Goal: Transaction & Acquisition: Purchase product/service

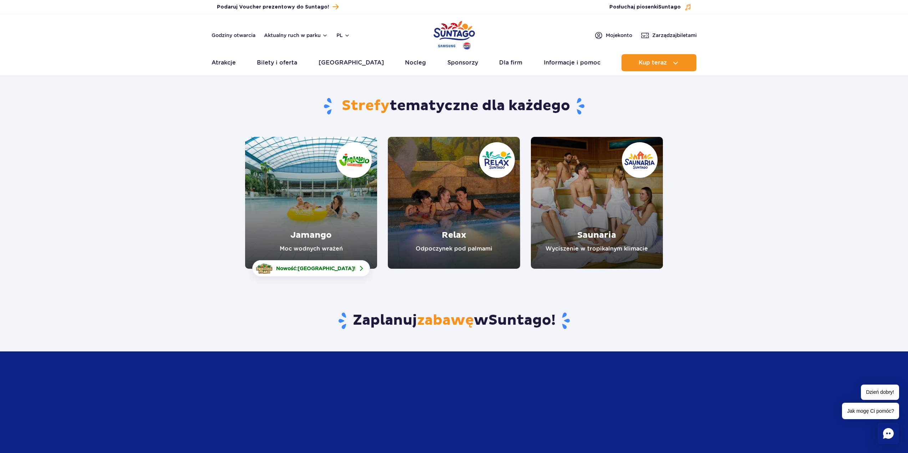
click at [327, 230] on link "Jamango" at bounding box center [311, 203] width 132 height 132
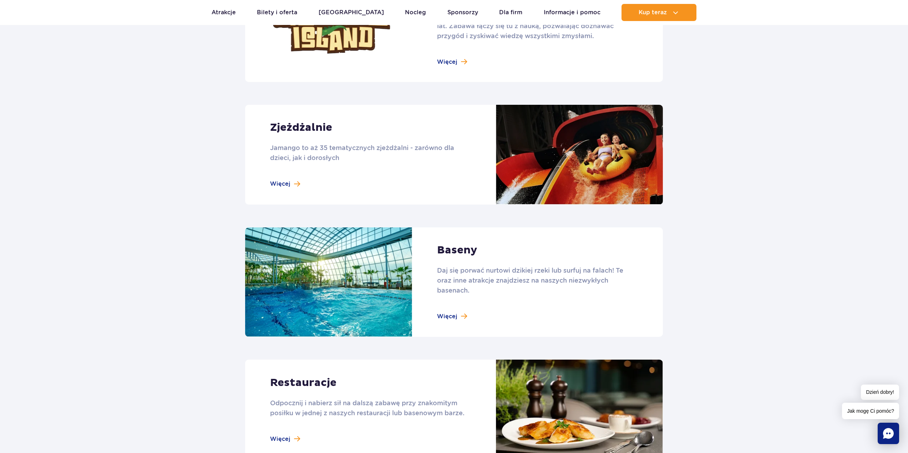
scroll to position [571, 0]
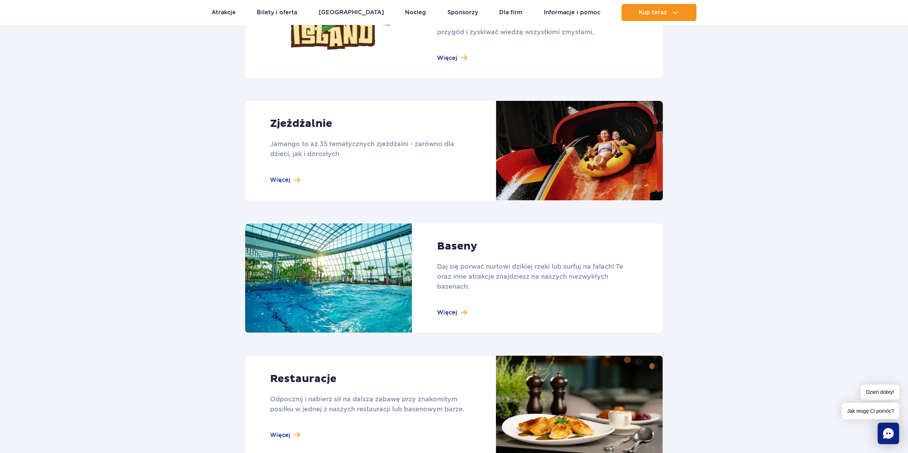
click at [282, 180] on link at bounding box center [454, 151] width 418 height 100
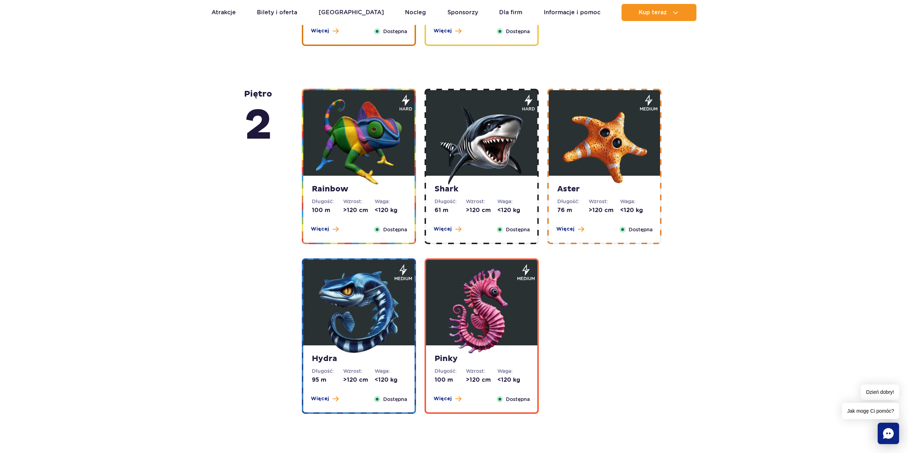
scroll to position [1142, 0]
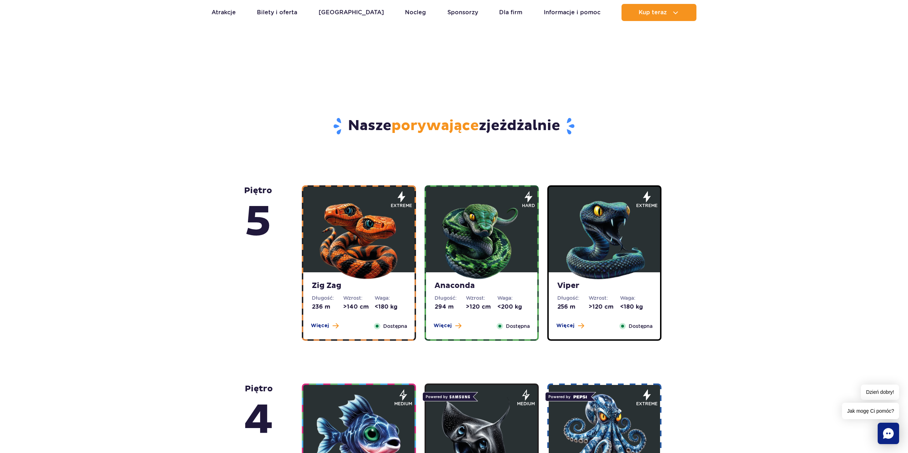
click at [354, 262] on img at bounding box center [359, 239] width 86 height 86
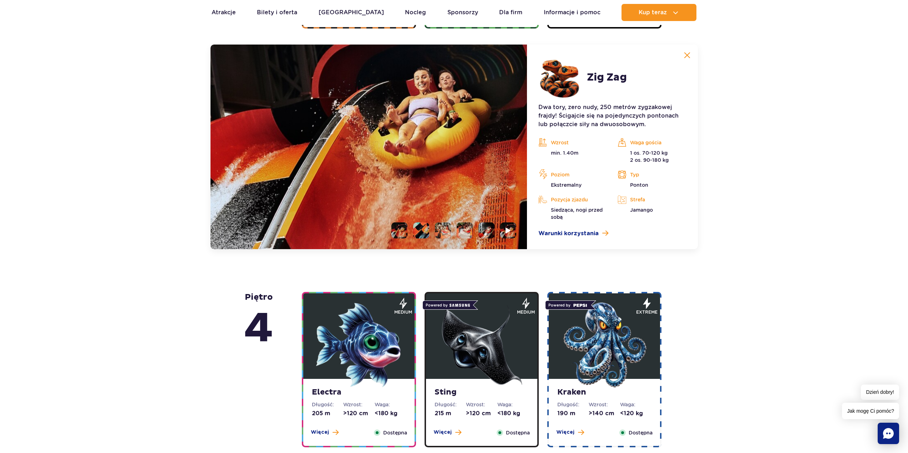
scroll to position [600, 0]
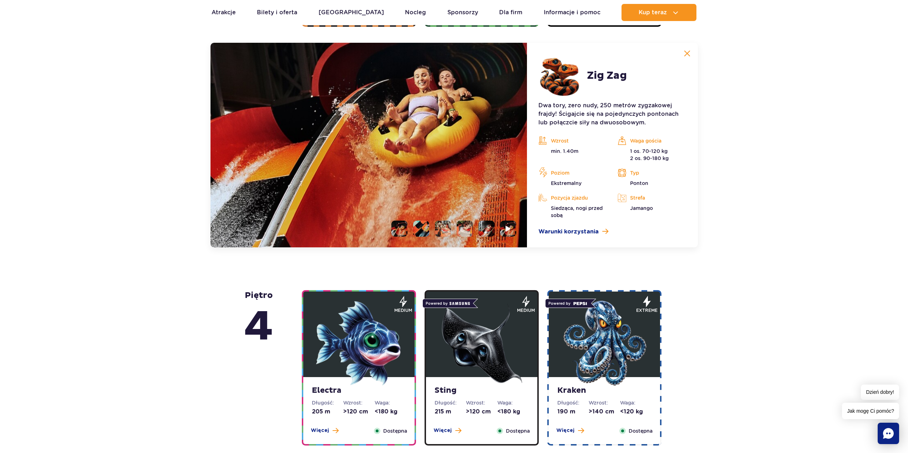
click at [427, 229] on li at bounding box center [421, 229] width 16 height 16
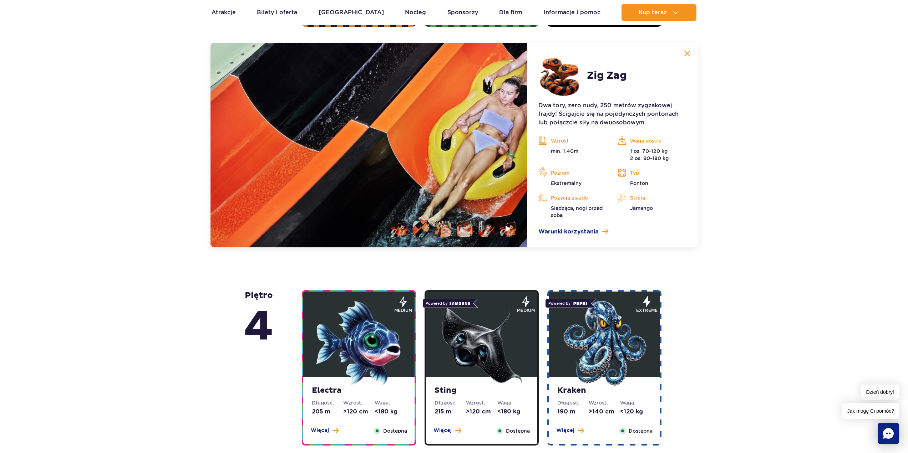
click at [439, 230] on li at bounding box center [443, 229] width 16 height 16
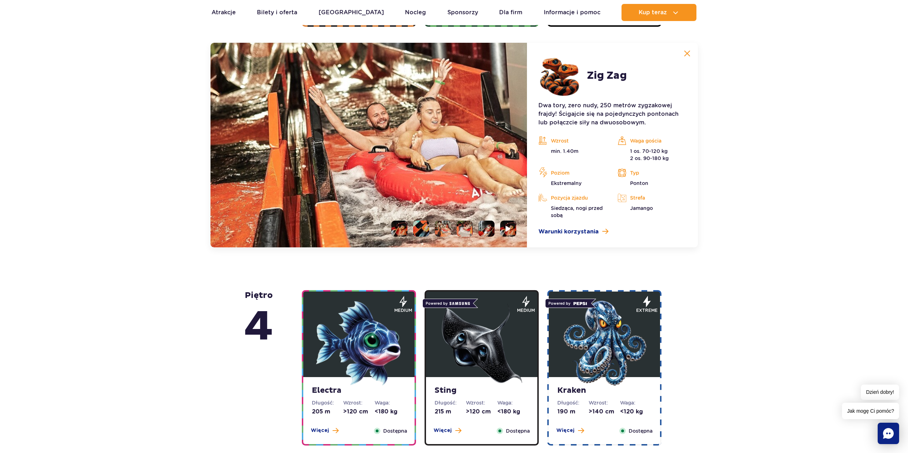
click at [462, 231] on li at bounding box center [465, 229] width 16 height 16
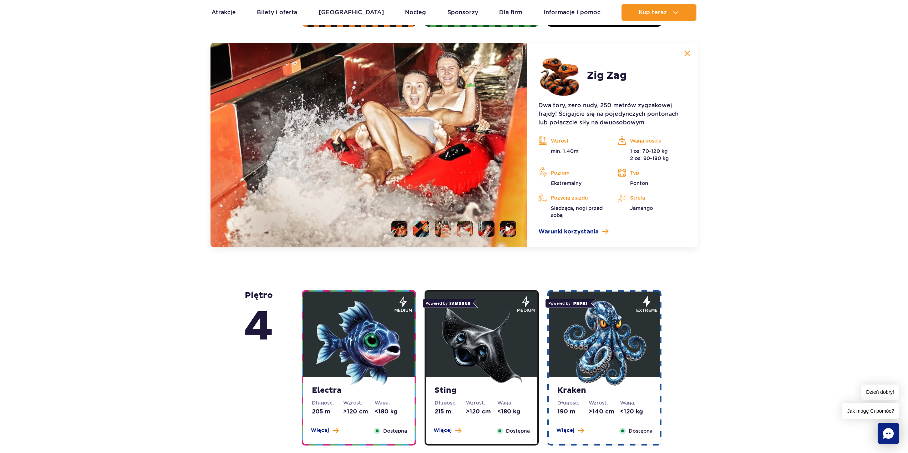
click at [489, 230] on li at bounding box center [486, 229] width 16 height 16
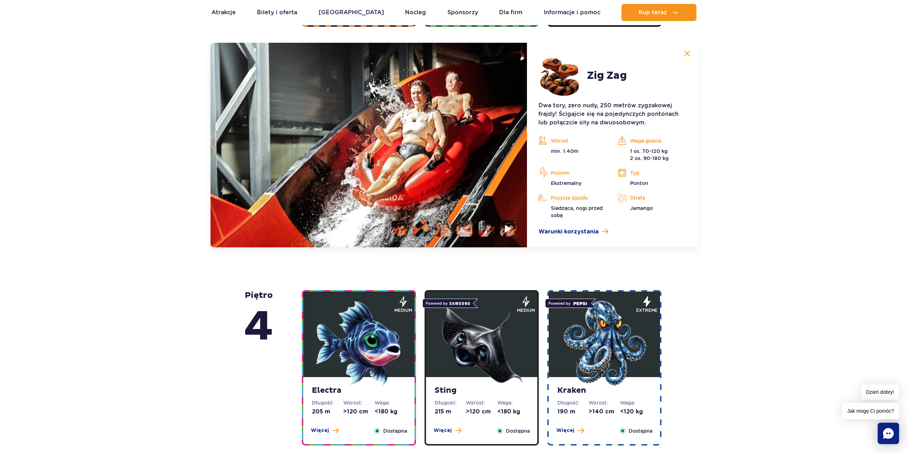
click at [508, 229] on img at bounding box center [508, 229] width 7 height 8
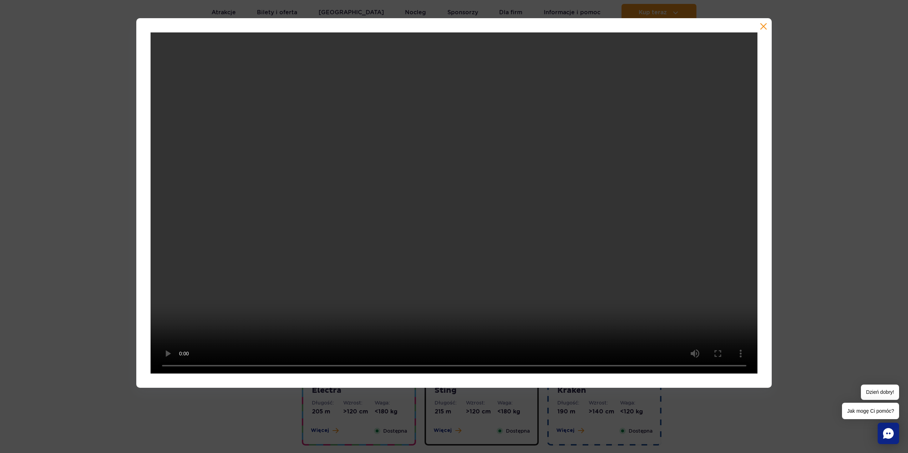
click at [418, 264] on video at bounding box center [454, 202] width 607 height 341
click at [391, 158] on video at bounding box center [454, 202] width 607 height 341
click at [847, 162] on div at bounding box center [454, 203] width 908 height 370
click at [764, 30] on button "button" at bounding box center [763, 26] width 7 height 7
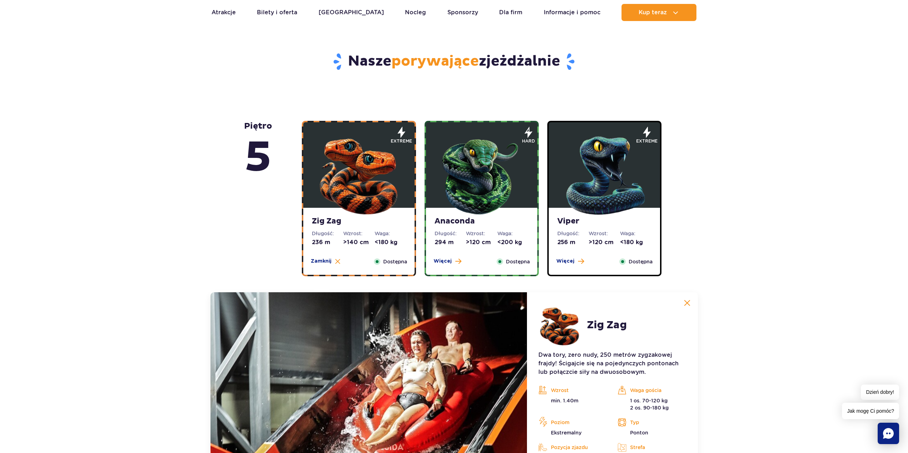
click at [476, 192] on img at bounding box center [482, 174] width 86 height 86
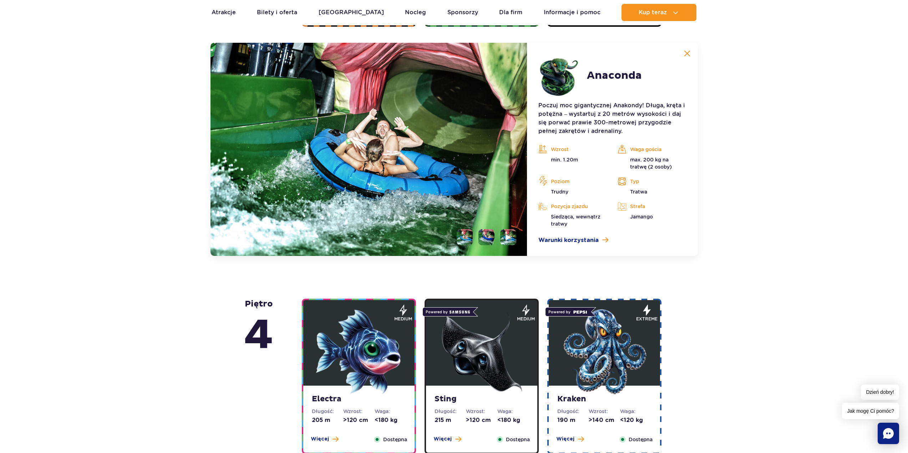
click at [486, 234] on li at bounding box center [486, 237] width 16 height 16
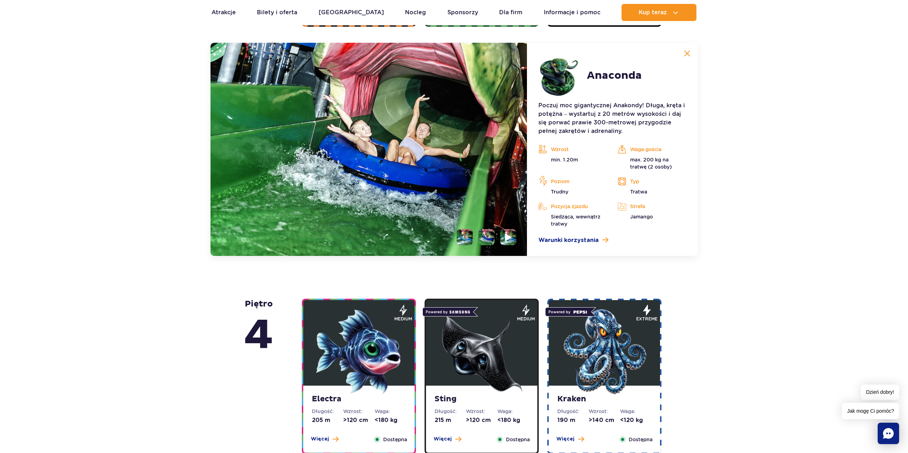
click at [514, 236] on li at bounding box center [508, 237] width 16 height 16
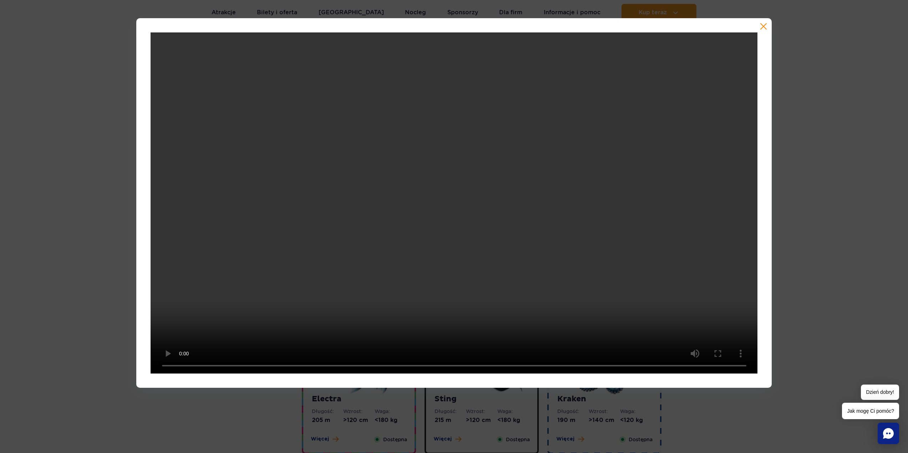
click at [809, 156] on div at bounding box center [454, 203] width 908 height 370
click at [798, 163] on div at bounding box center [454, 203] width 908 height 370
click at [762, 20] on div at bounding box center [454, 203] width 636 height 370
click at [768, 23] on div at bounding box center [454, 203] width 636 height 370
click at [766, 27] on button "button" at bounding box center [763, 26] width 7 height 7
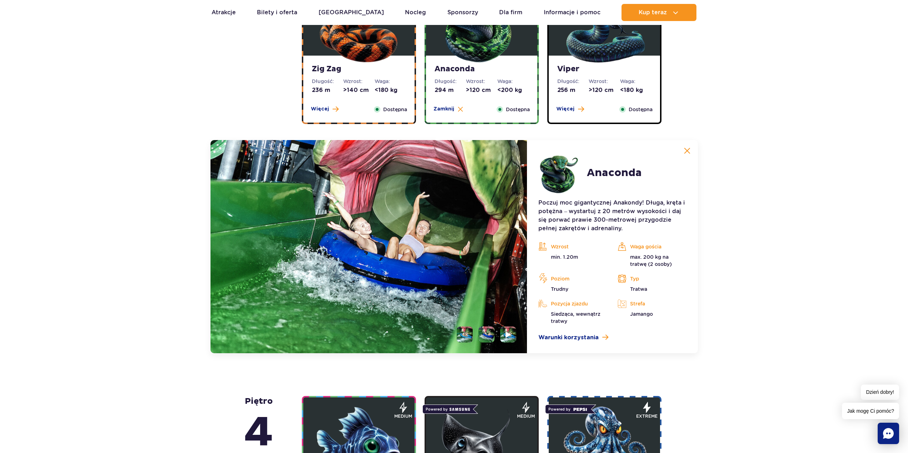
scroll to position [493, 0]
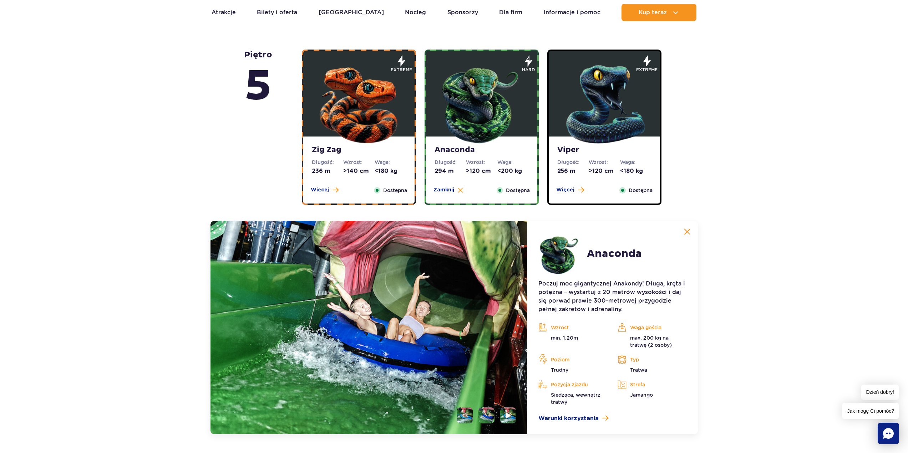
click at [591, 123] on img at bounding box center [605, 103] width 86 height 86
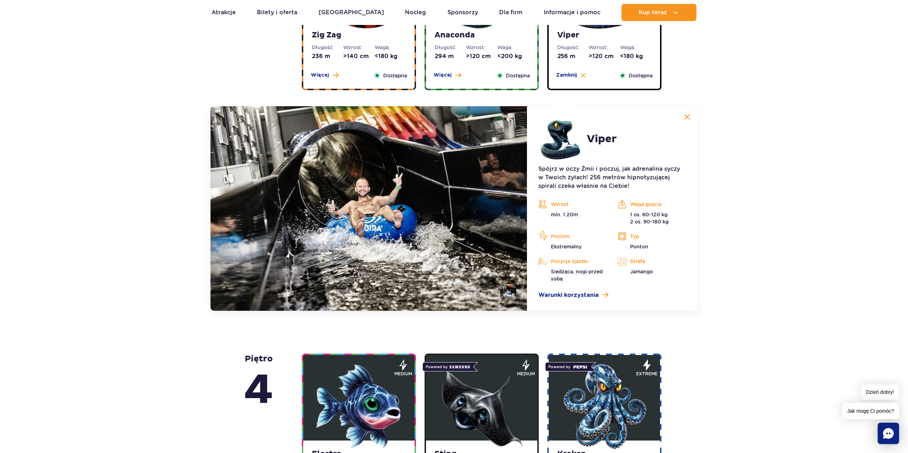
scroll to position [600, 0]
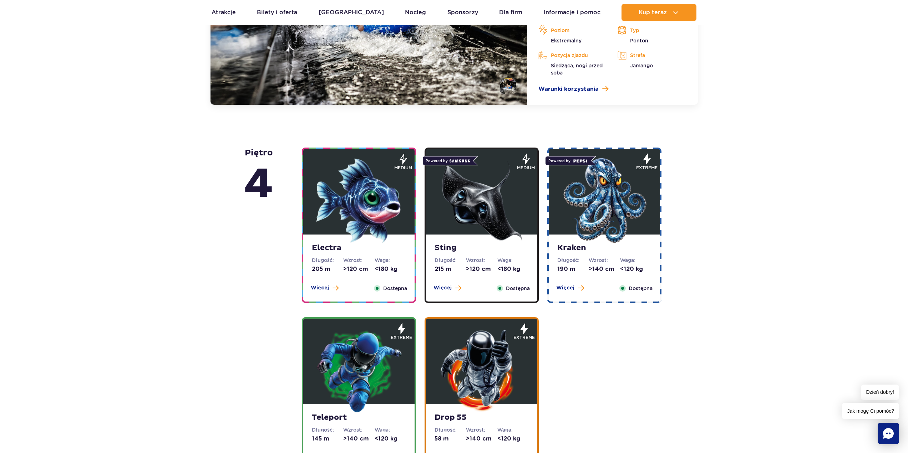
click at [338, 218] on img at bounding box center [359, 201] width 86 height 86
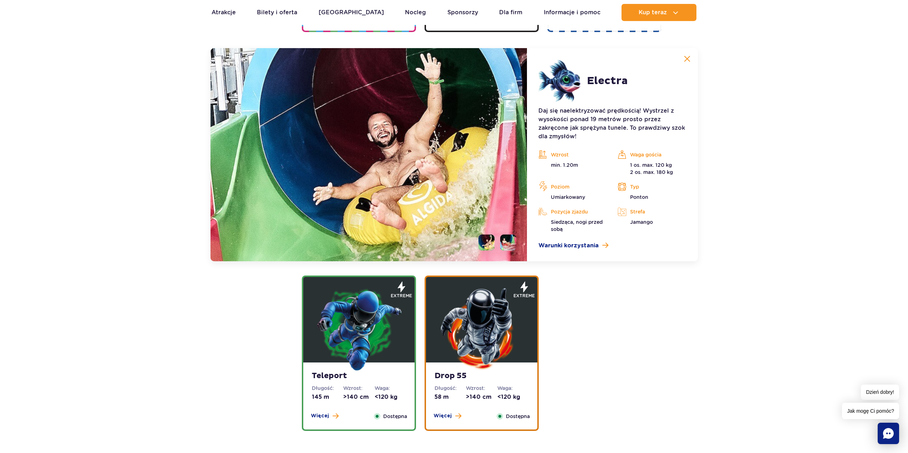
scroll to position [798, 0]
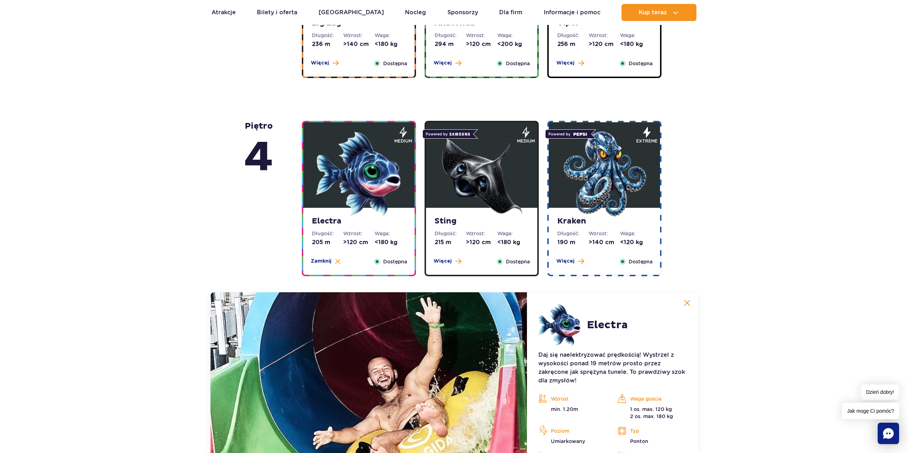
click at [471, 200] on img at bounding box center [482, 174] width 86 height 86
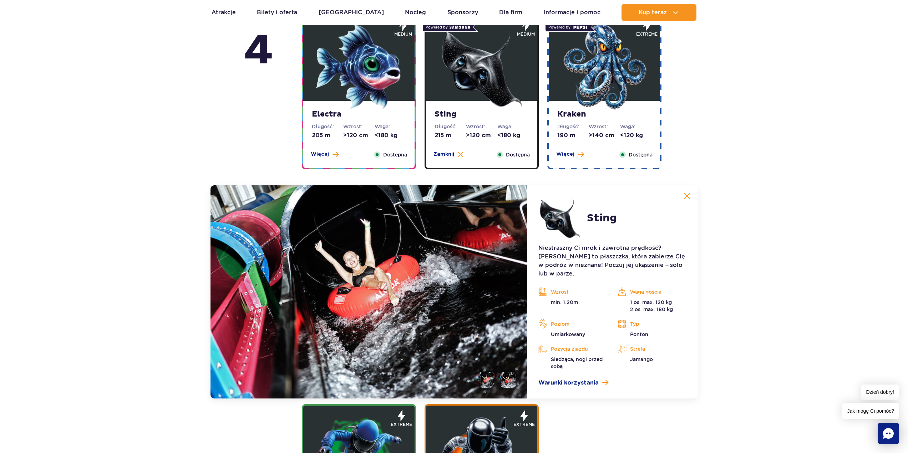
click at [617, 113] on strong "Kraken" at bounding box center [604, 115] width 94 height 10
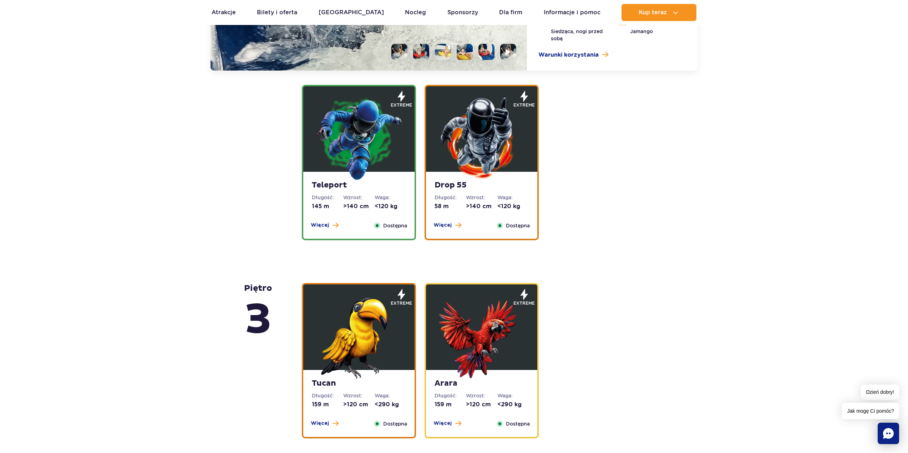
click at [351, 192] on div "Teleport Długość: 145 m Wzrost: >140 cm Waga: <120 kg Więcej Zamknij Dostępna" at bounding box center [358, 205] width 111 height 67
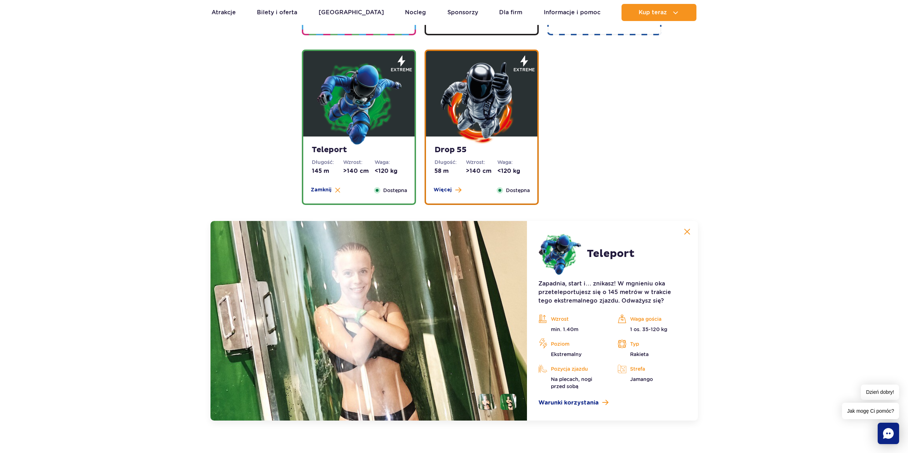
click at [469, 161] on dt "Wzrost:" at bounding box center [481, 162] width 31 height 7
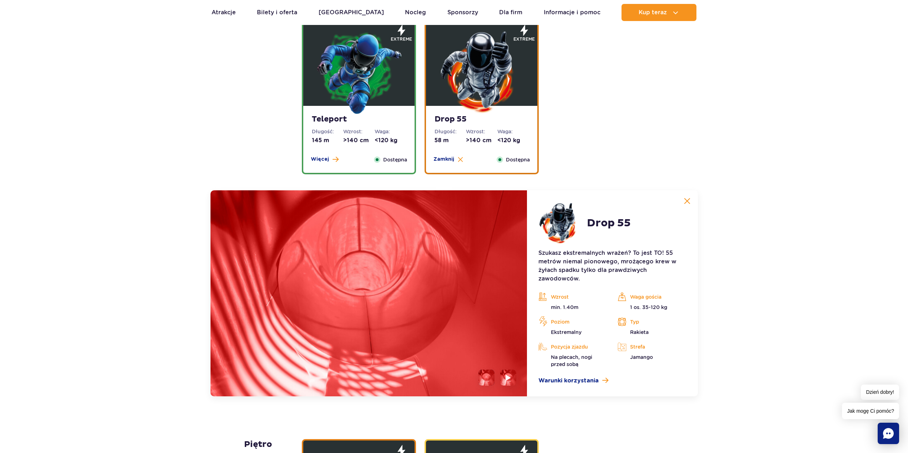
scroll to position [790, 0]
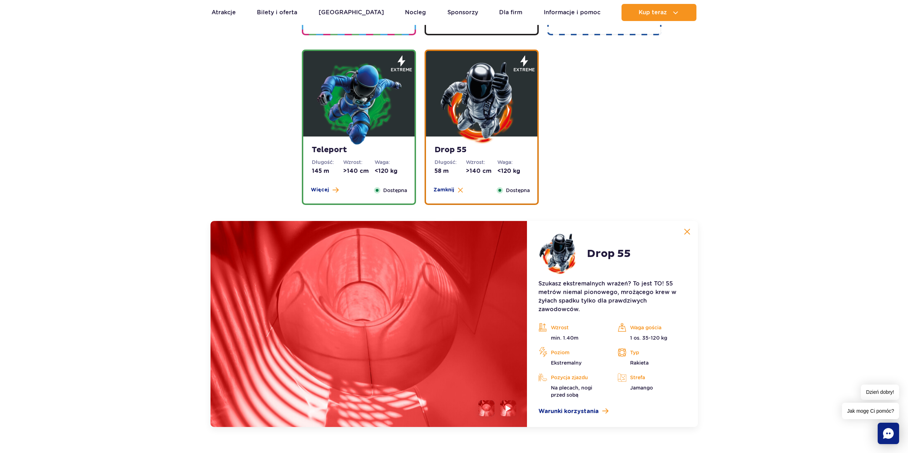
click at [338, 129] on img at bounding box center [359, 103] width 86 height 86
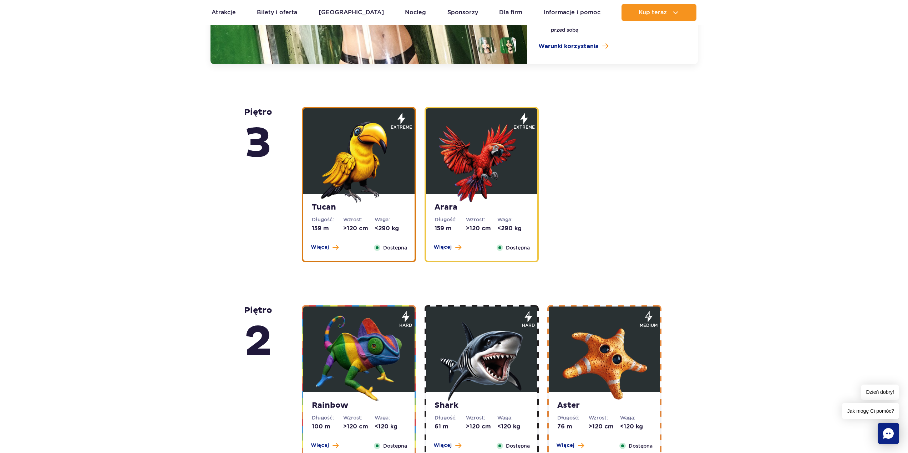
click at [346, 191] on img at bounding box center [359, 160] width 86 height 86
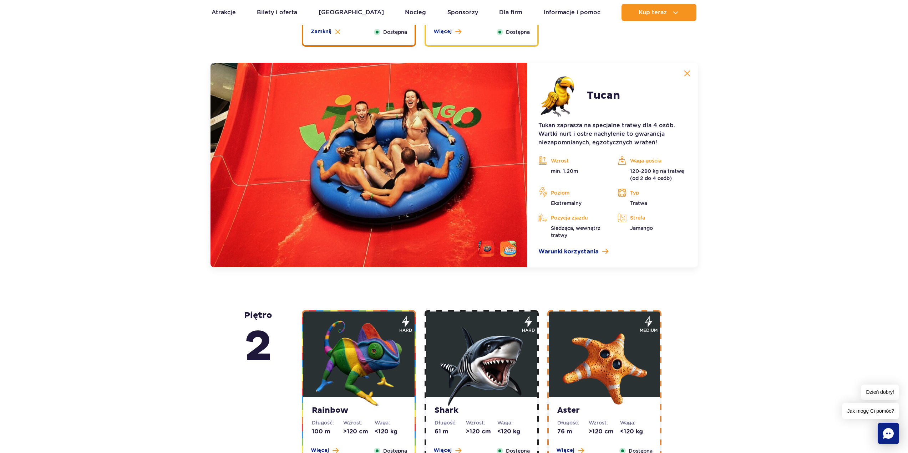
scroll to position [1166, 0]
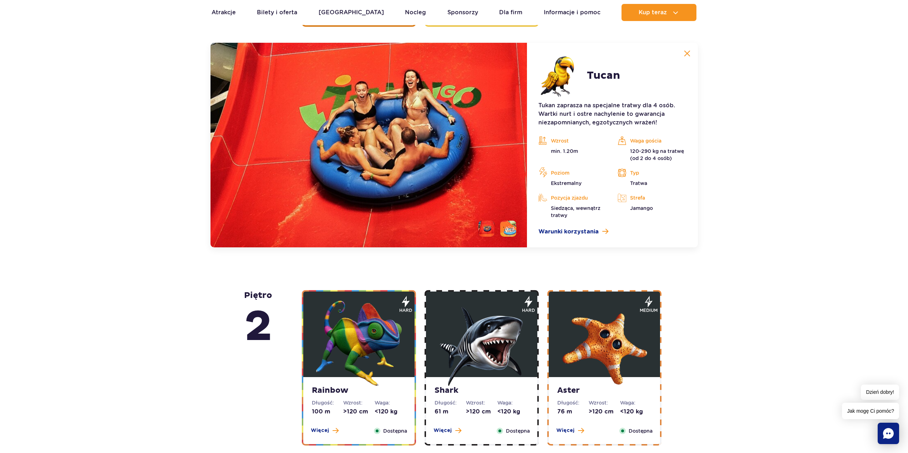
click at [481, 330] on img at bounding box center [482, 344] width 86 height 86
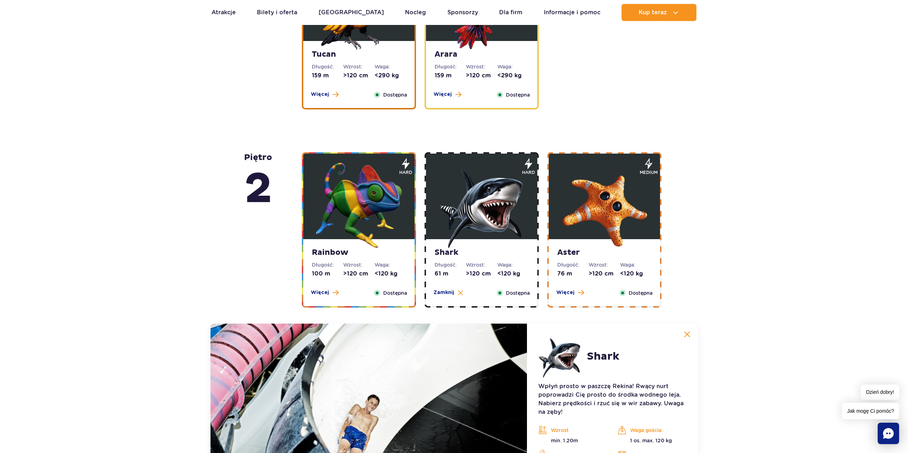
scroll to position [1079, 0]
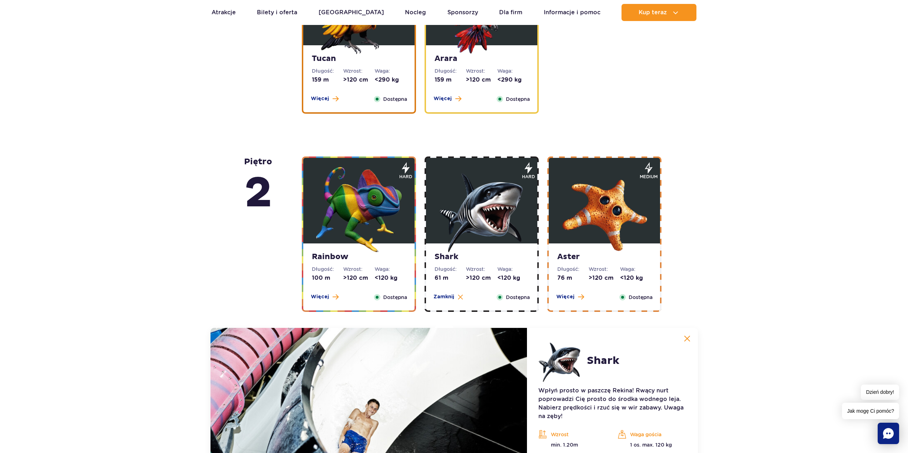
click at [596, 196] on img at bounding box center [605, 210] width 86 height 86
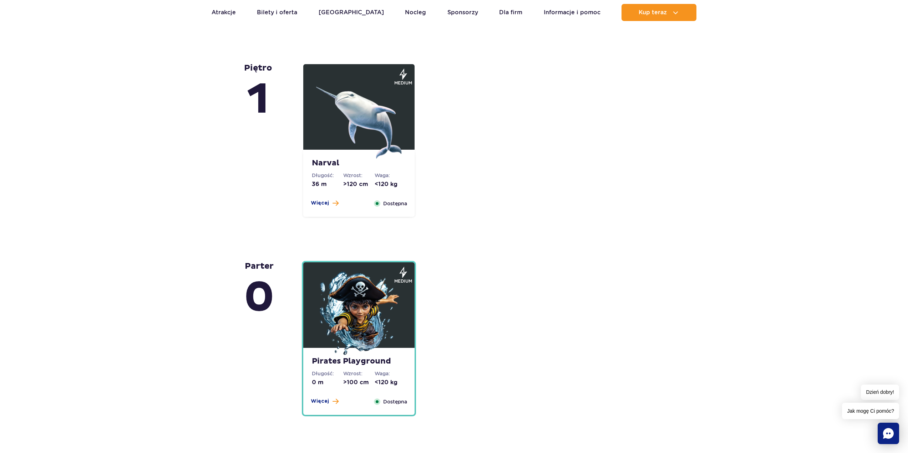
click at [339, 136] on img at bounding box center [359, 116] width 86 height 86
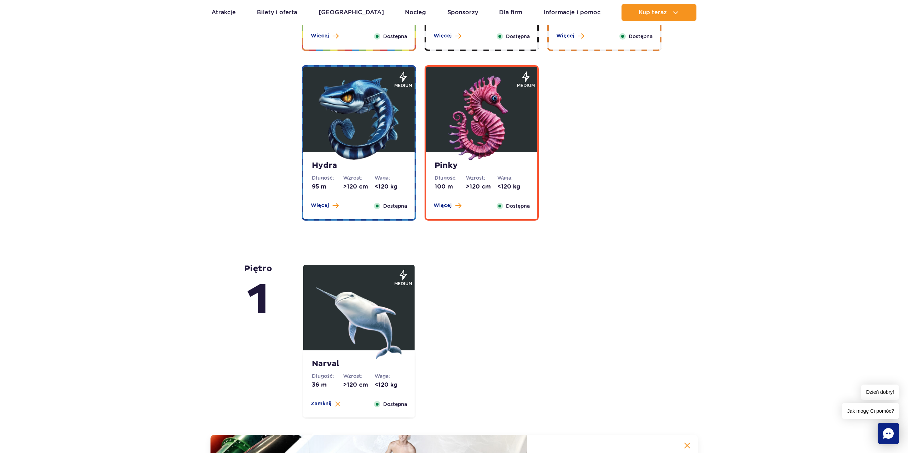
click at [356, 179] on dt "Wzrost:" at bounding box center [358, 177] width 31 height 7
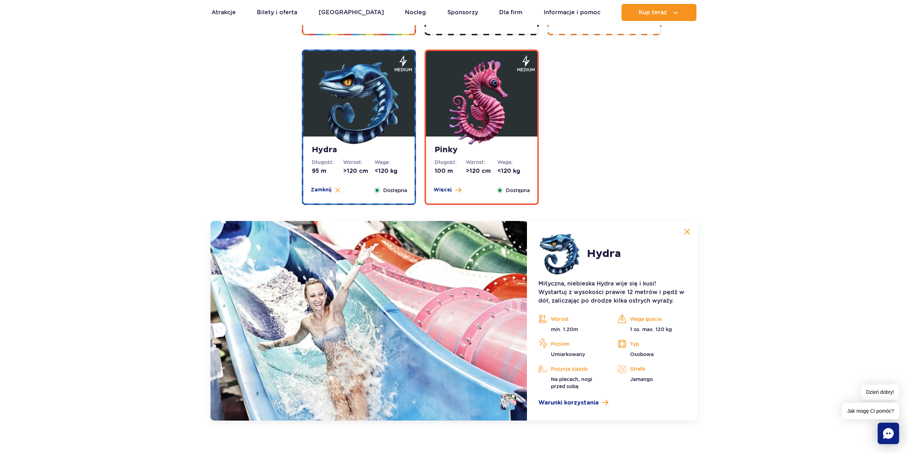
click at [492, 134] on img at bounding box center [482, 103] width 86 height 86
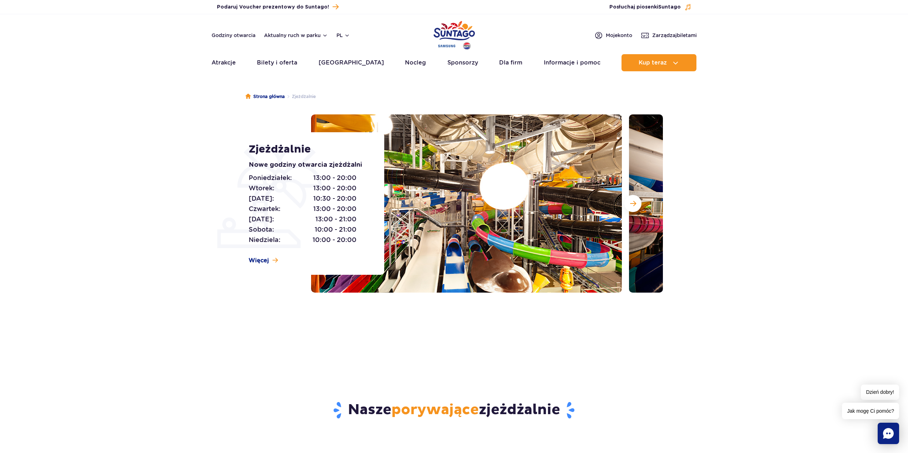
scroll to position [0, 0]
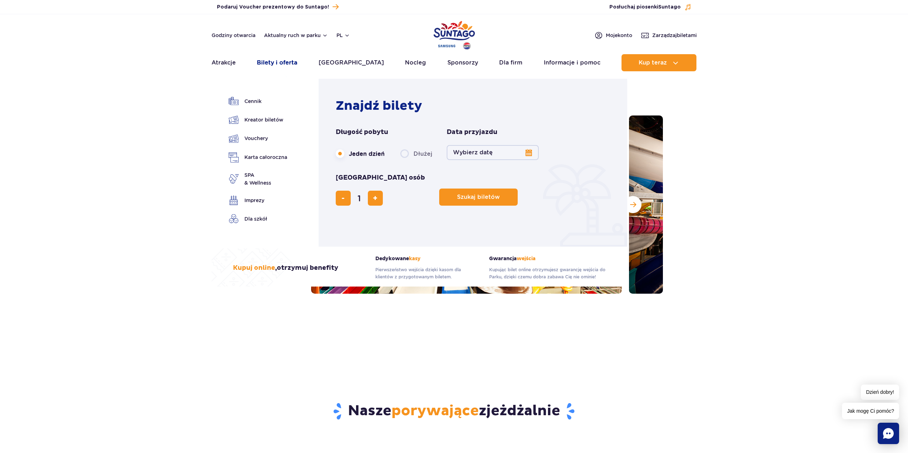
click at [290, 59] on link "Bilety i oferta" at bounding box center [277, 62] width 40 height 17
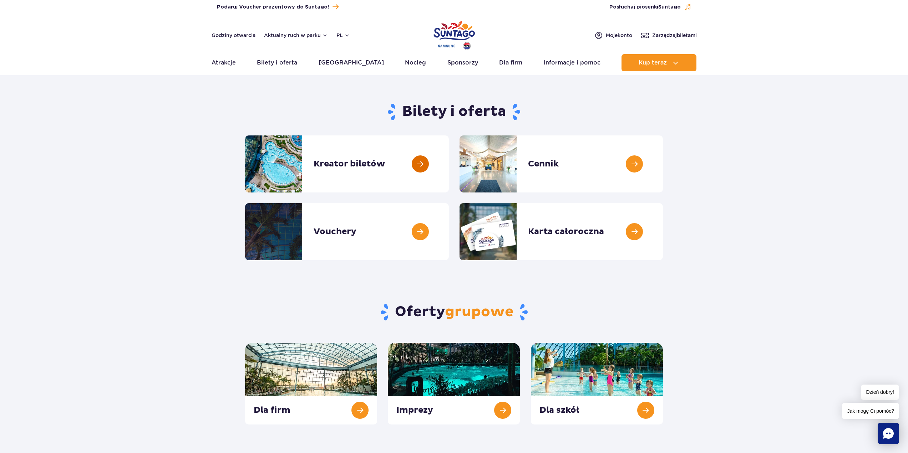
click at [449, 168] on link at bounding box center [449, 164] width 0 height 57
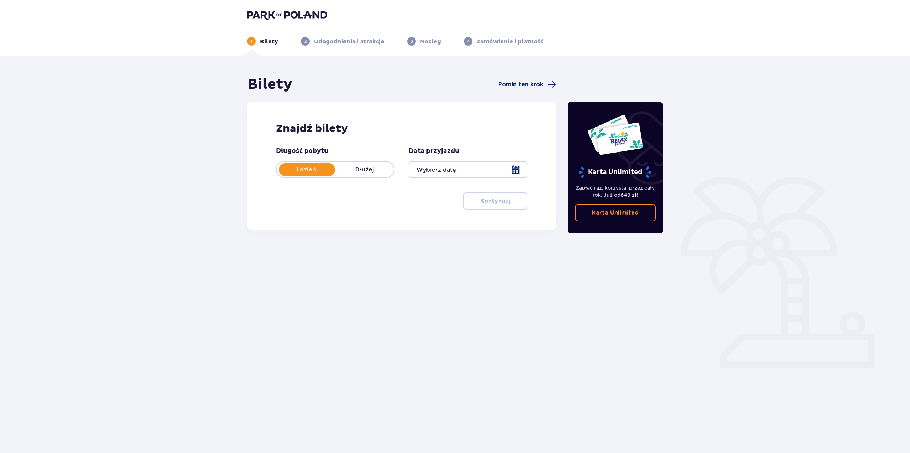
click at [432, 177] on div at bounding box center [468, 169] width 118 height 17
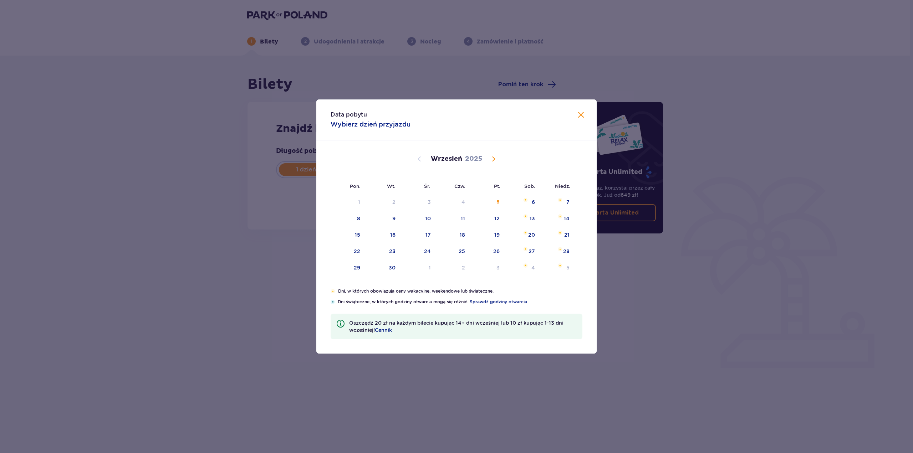
click at [492, 161] on span "Calendar" at bounding box center [493, 159] width 9 height 9
click at [493, 160] on span "Calendar" at bounding box center [493, 159] width 9 height 9
click at [415, 158] on span "Calendar" at bounding box center [419, 159] width 9 height 9
click at [530, 220] on div "8" at bounding box center [522, 219] width 35 height 16
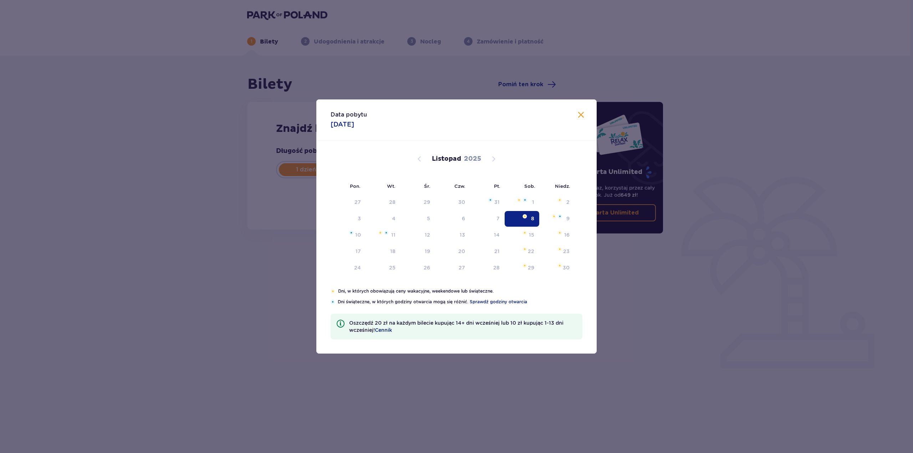
type input "[DATE]"
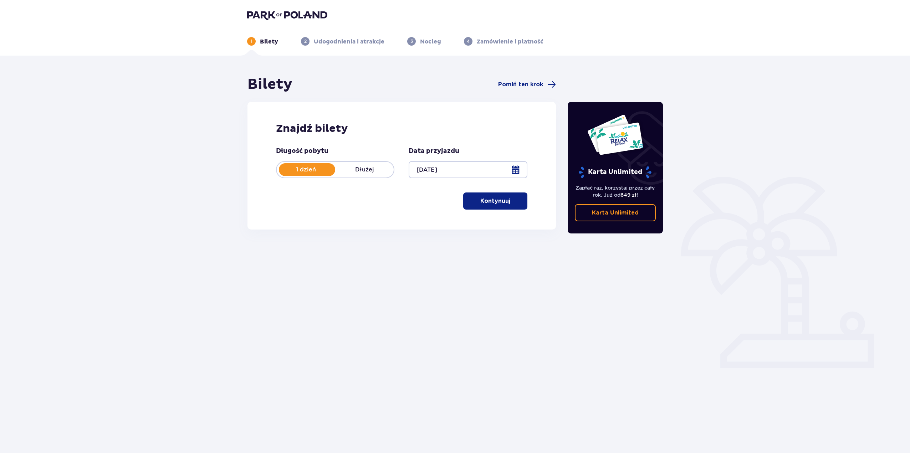
click at [496, 199] on p "Kontynuuj" at bounding box center [496, 201] width 30 height 8
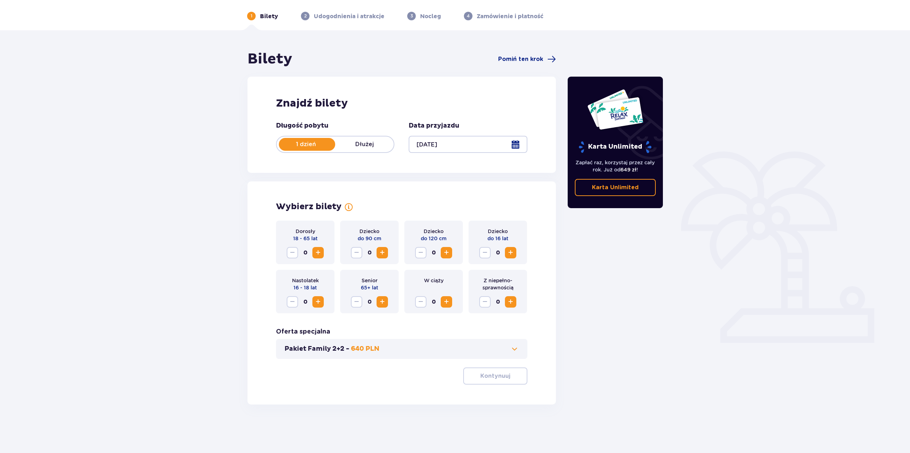
scroll to position [26, 0]
click at [321, 254] on span "Increase" at bounding box center [318, 252] width 9 height 9
click at [518, 349] on span at bounding box center [515, 349] width 9 height 9
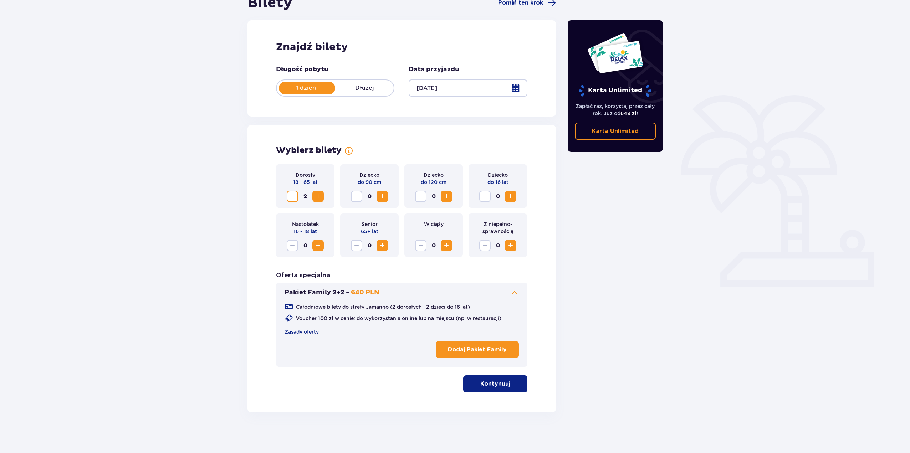
scroll to position [84, 0]
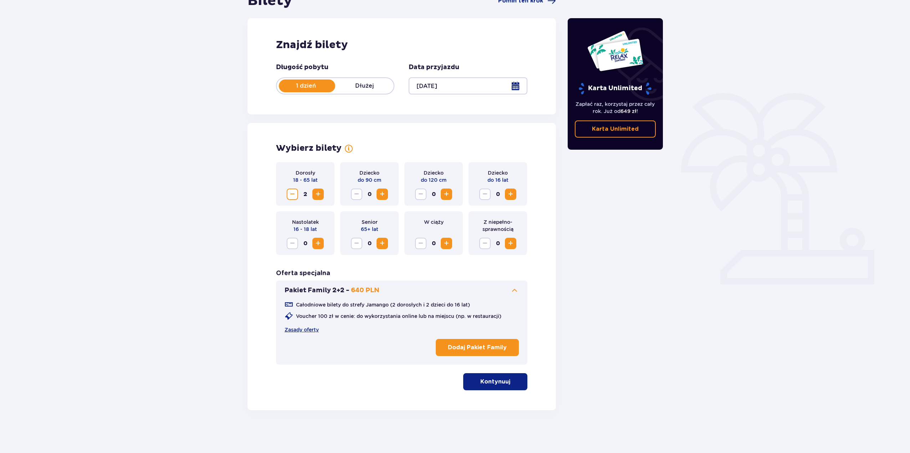
click at [512, 290] on span at bounding box center [515, 290] width 9 height 9
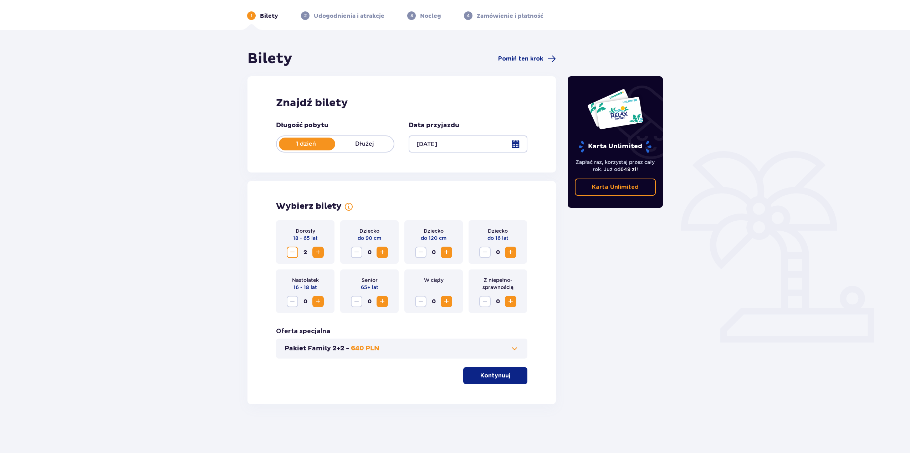
click at [492, 372] on p "Kontynuuj" at bounding box center [496, 376] width 30 height 8
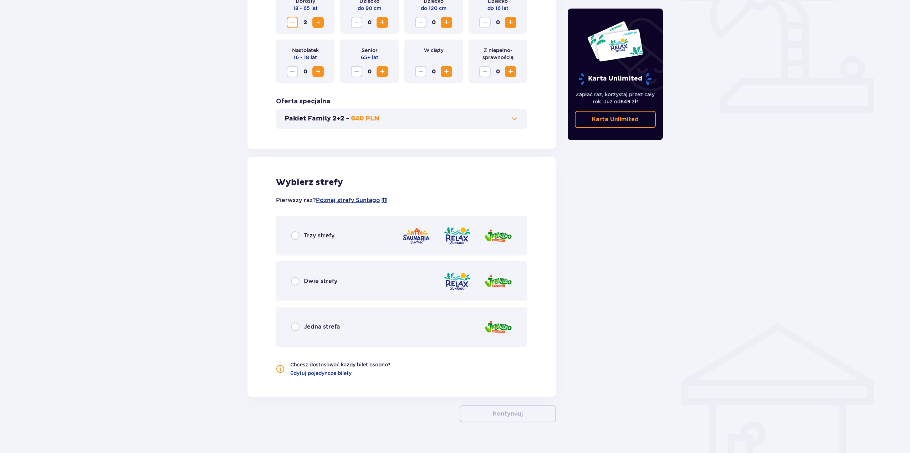
scroll to position [268, 0]
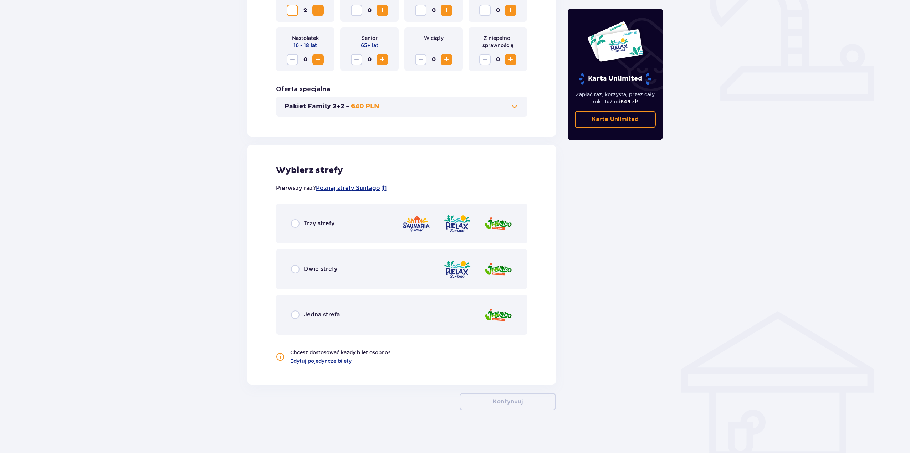
click at [326, 268] on p "Dwie strefy" at bounding box center [321, 269] width 34 height 8
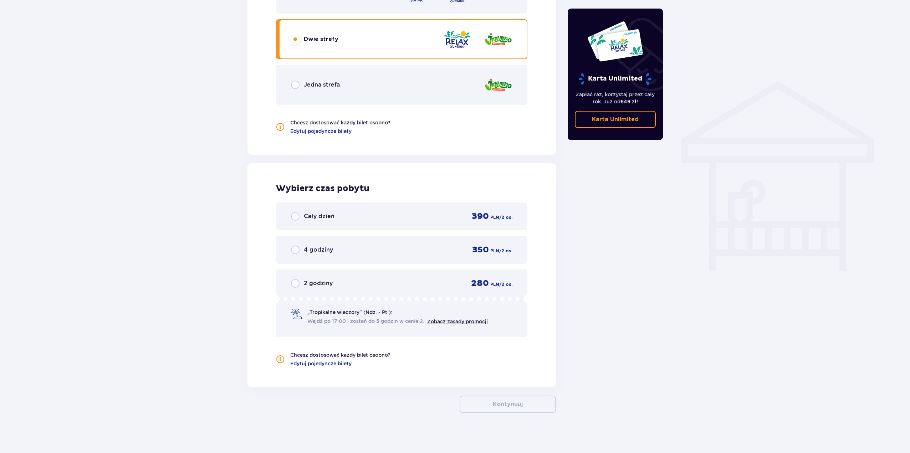
scroll to position [501, 0]
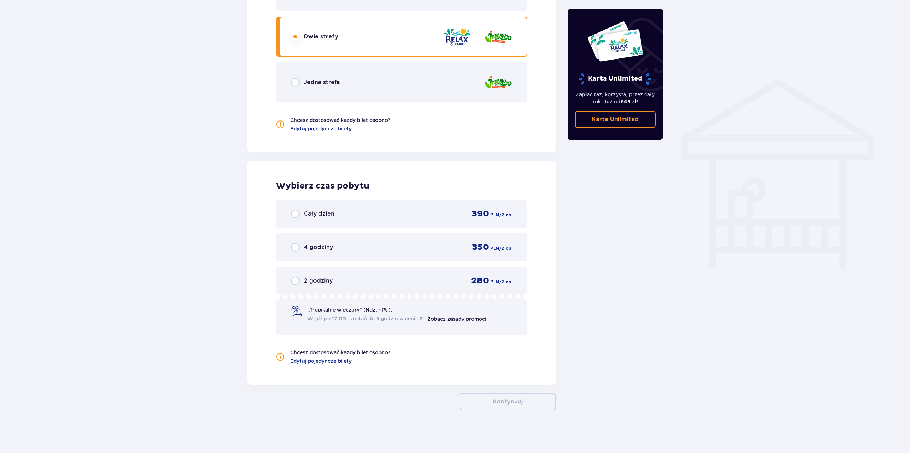
click at [310, 223] on div "Cały dzień 390 PLN / 2 os." at bounding box center [402, 214] width 252 height 28
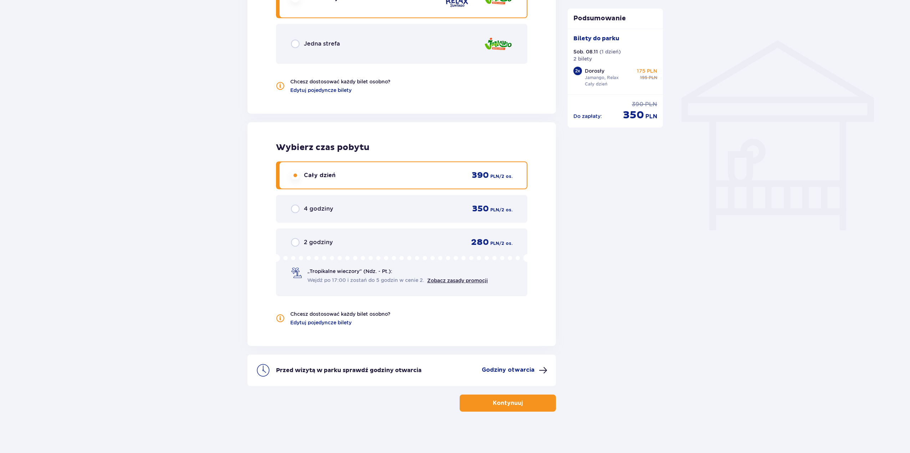
scroll to position [540, 0]
click at [347, 272] on p "„Tropikalne wieczory" (Ndz. - Pt.):" at bounding box center [350, 269] width 85 height 7
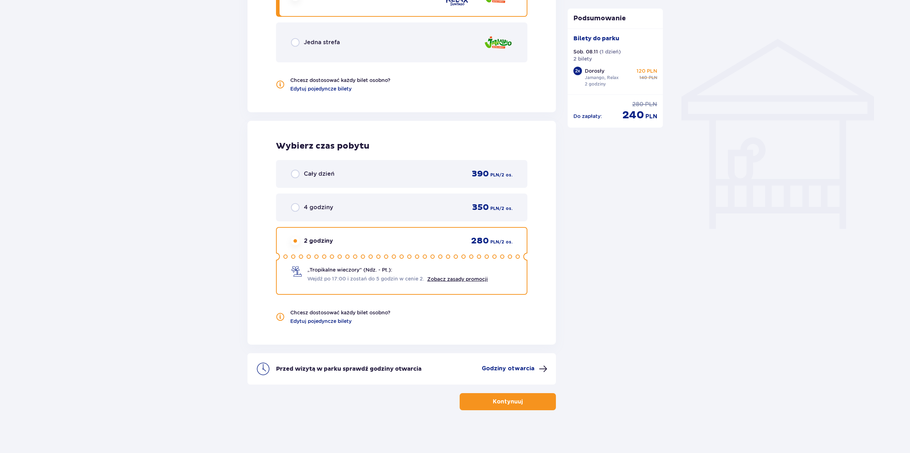
click at [361, 173] on div "Cały dzień 390 PLN / 2 os." at bounding box center [402, 174] width 222 height 11
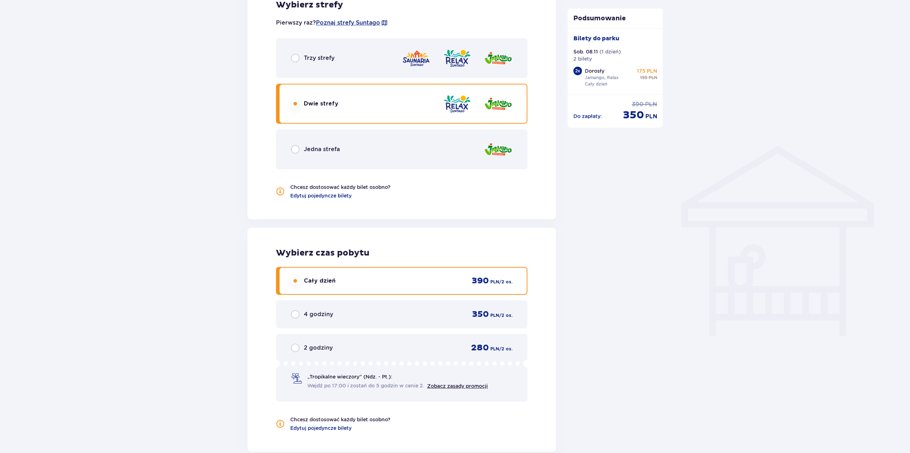
click at [382, 143] on div "Jedna strefa" at bounding box center [402, 150] width 252 height 40
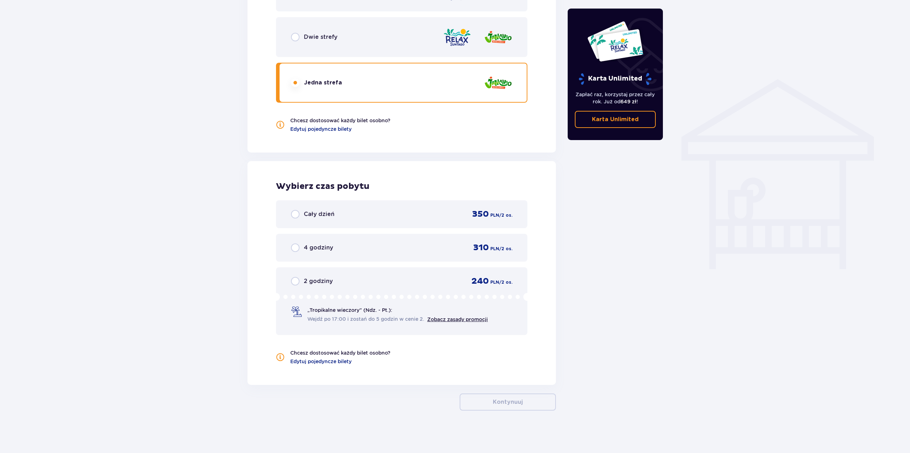
scroll to position [501, 0]
click at [328, 219] on div "Cały dzień 350 PLN / 2 os." at bounding box center [402, 214] width 222 height 11
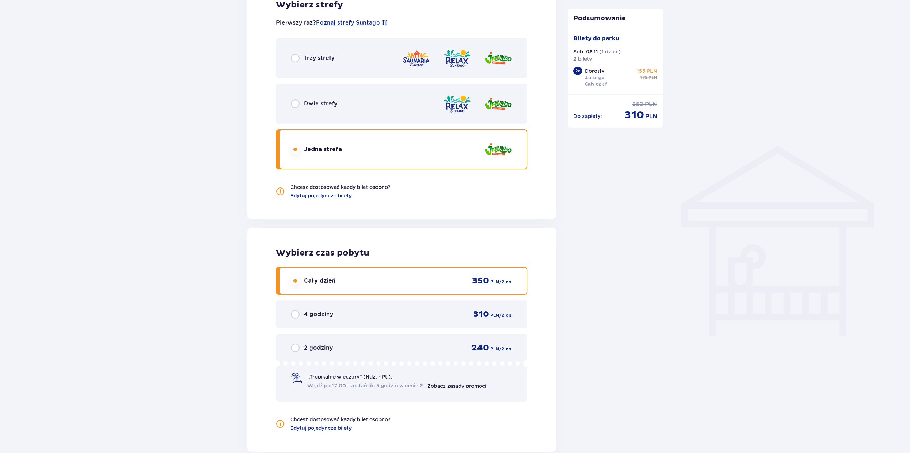
click at [370, 101] on div "Dwie strefy" at bounding box center [402, 104] width 252 height 40
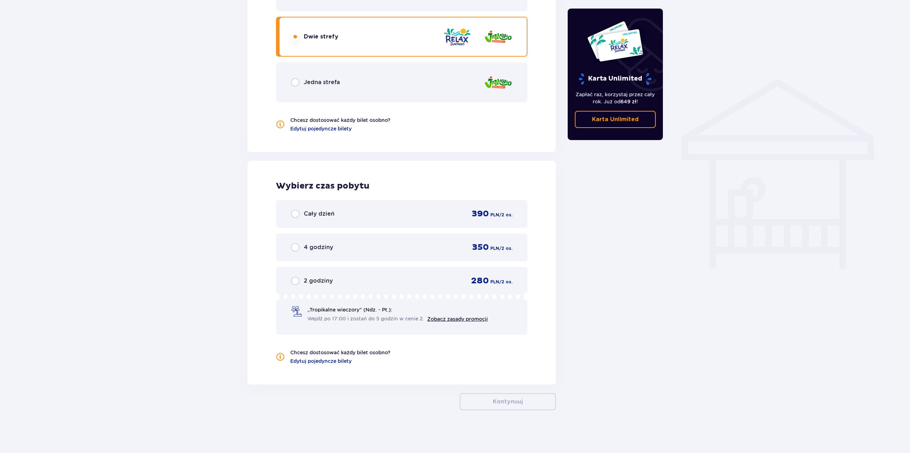
click at [395, 210] on div "Cały dzień 390 PLN / 2 os." at bounding box center [402, 214] width 222 height 11
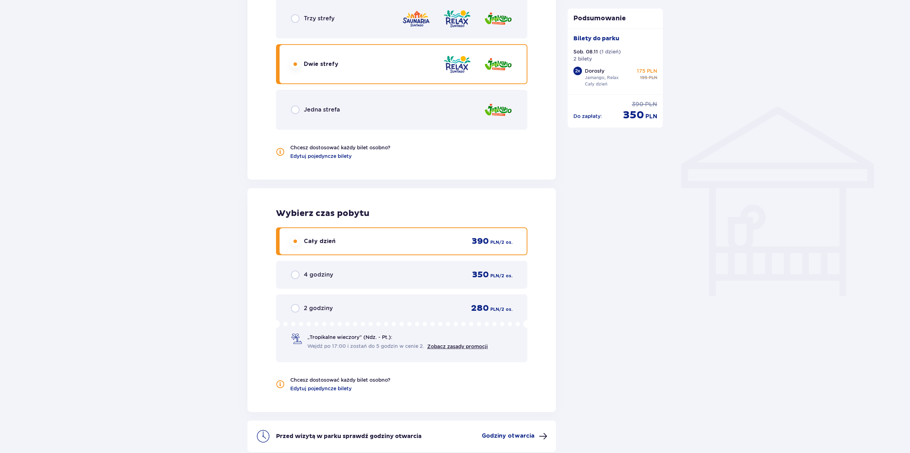
scroll to position [398, 0]
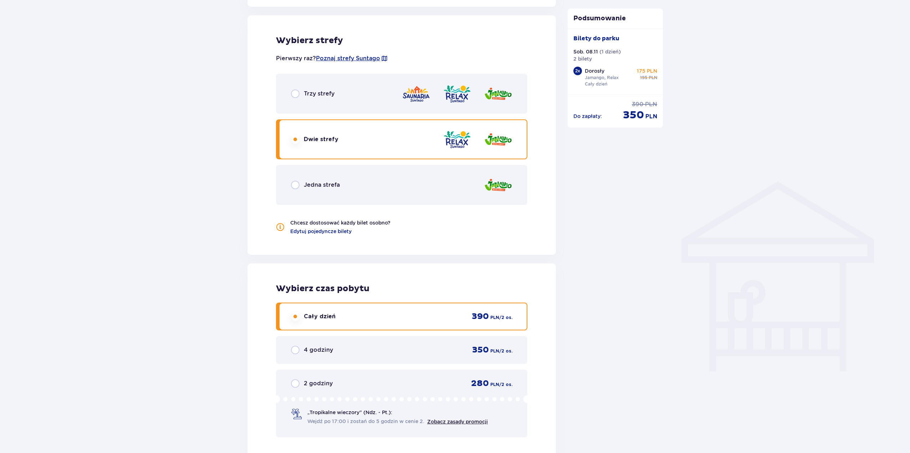
click at [398, 136] on div "Dwie strefy" at bounding box center [402, 140] width 252 height 40
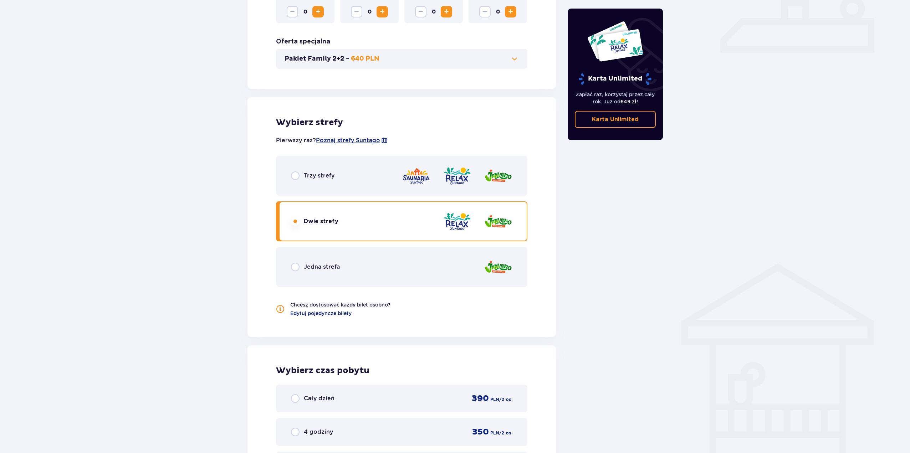
scroll to position [499, 0]
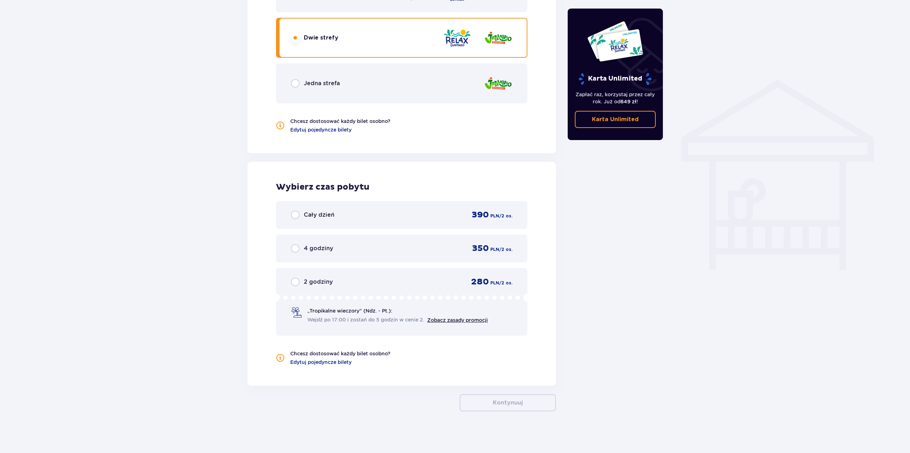
click at [353, 215] on div "Cały dzień 390 PLN / 2 os." at bounding box center [402, 215] width 222 height 11
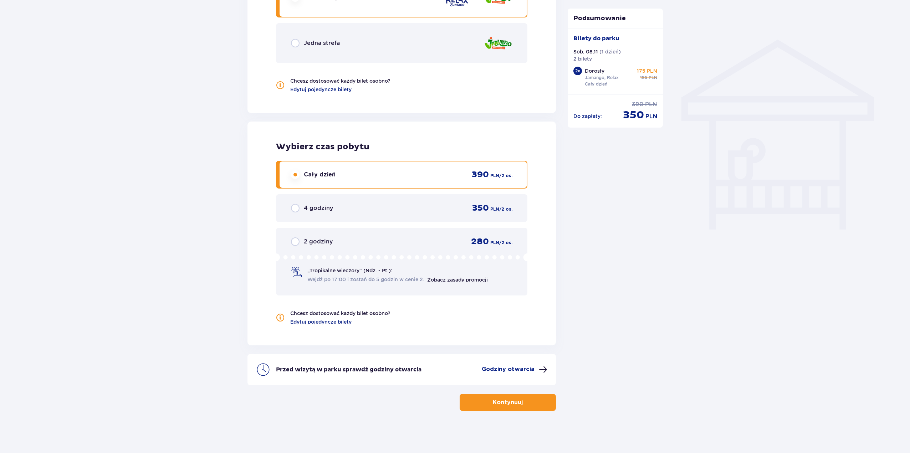
scroll to position [540, 0]
click at [507, 401] on p "Kontynuuj" at bounding box center [508, 402] width 30 height 8
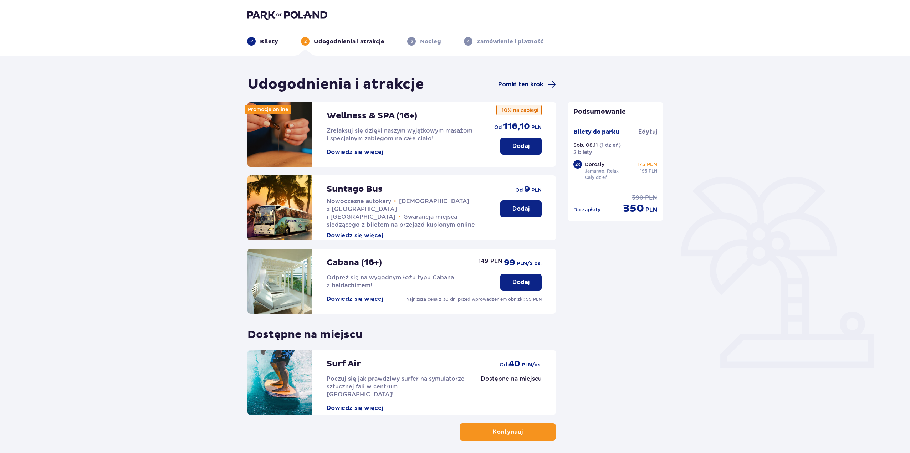
click at [541, 81] on span "Pomiń ten krok" at bounding box center [520, 85] width 45 height 8
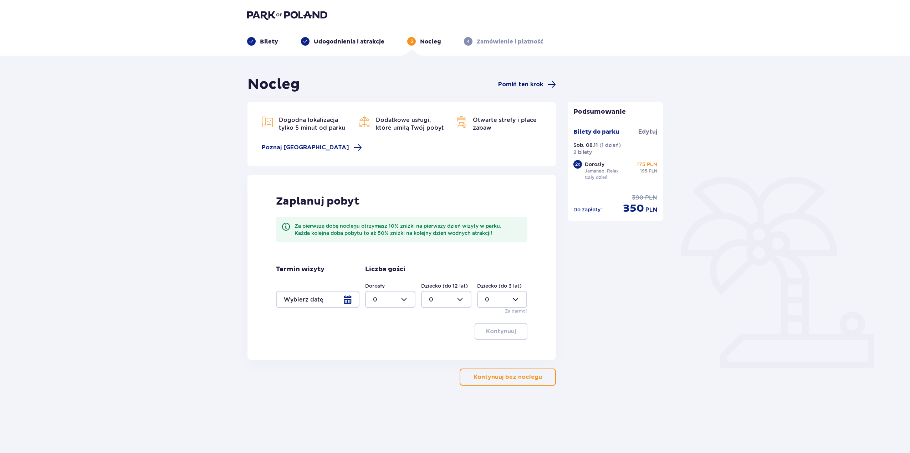
click at [510, 87] on span "Pomiń ten krok" at bounding box center [520, 85] width 45 height 8
